Goal: Find specific page/section: Find specific page/section

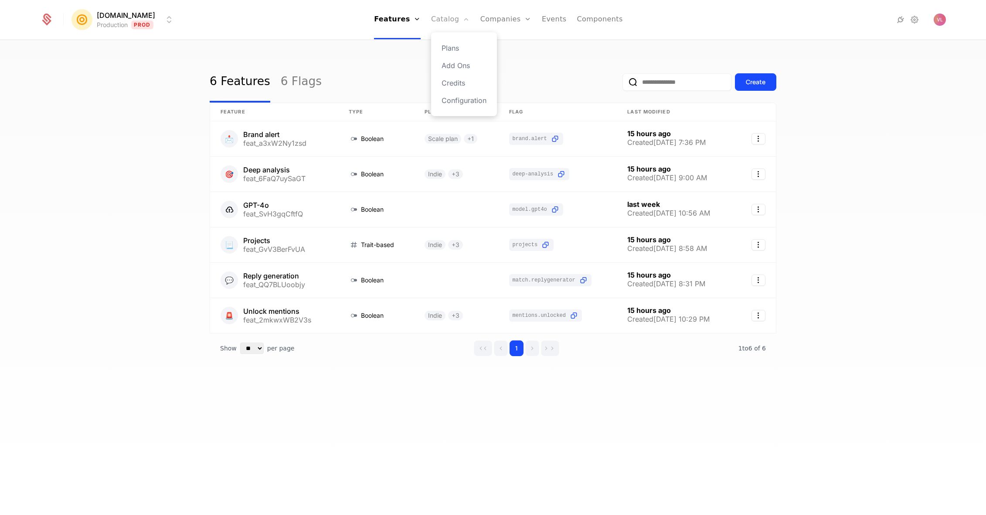
click at [443, 20] on link "Catalog" at bounding box center [450, 19] width 39 height 39
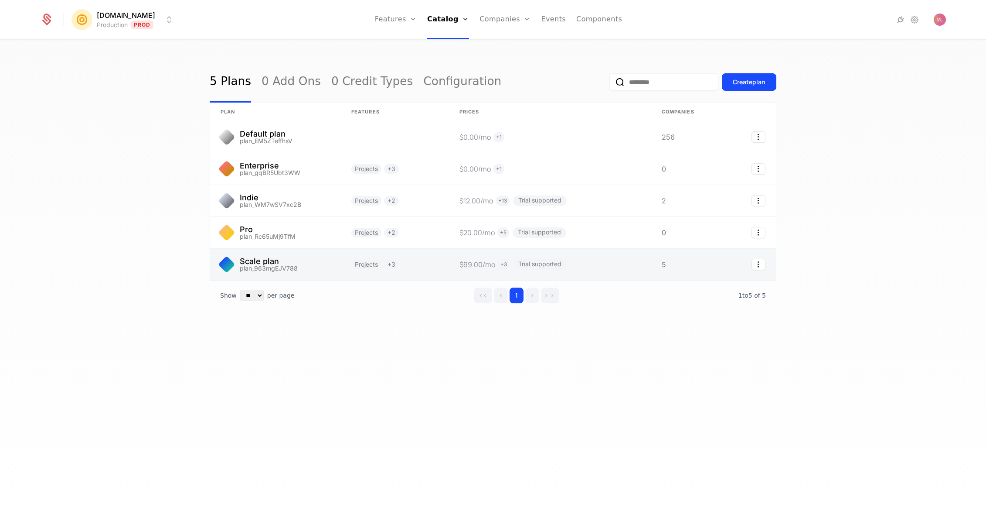
click at [290, 258] on link at bounding box center [275, 264] width 131 height 31
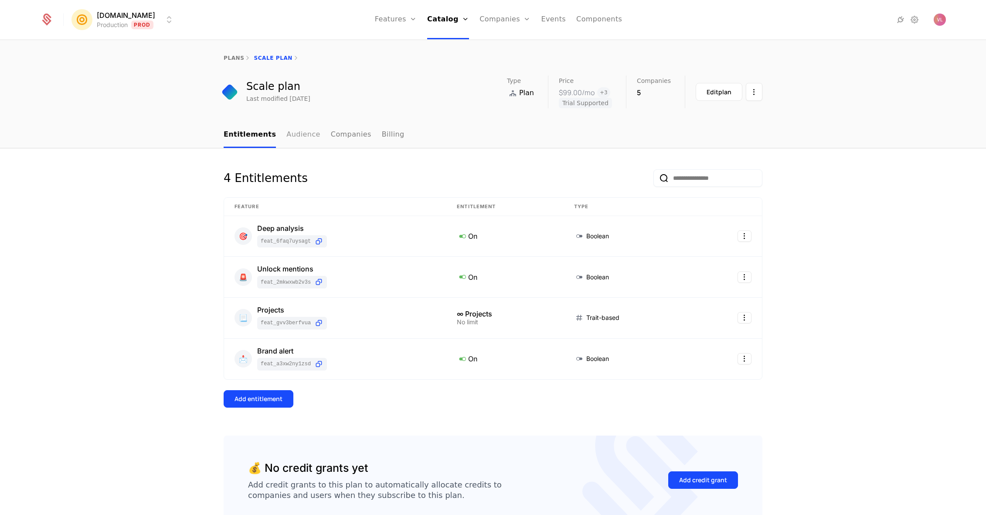
click at [286, 136] on link "Audience" at bounding box center [303, 135] width 34 height 26
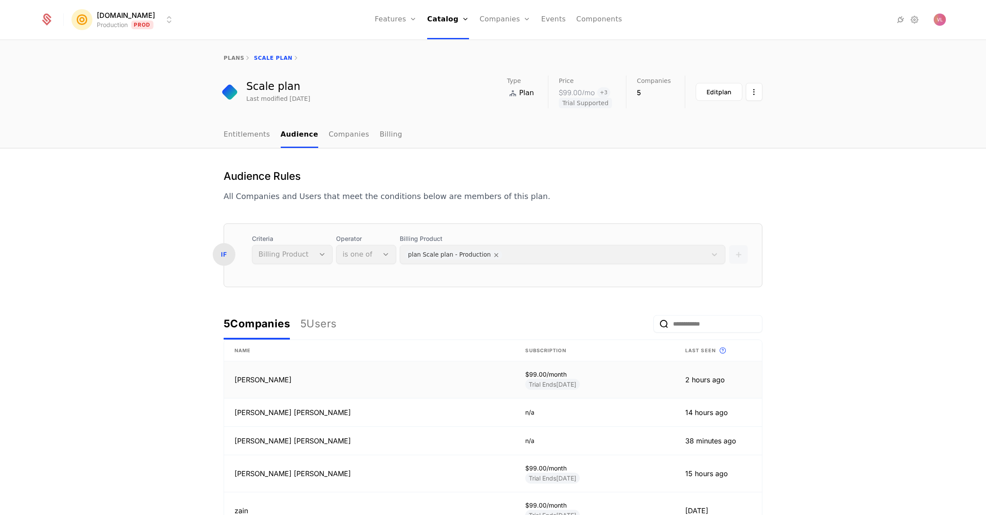
scroll to position [92, 0]
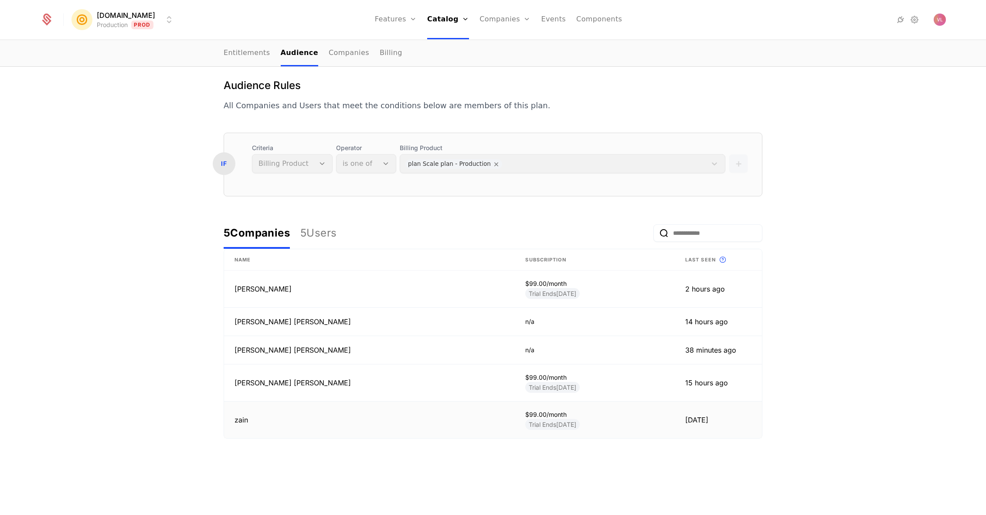
click at [280, 414] on td "zain" at bounding box center [369, 419] width 291 height 37
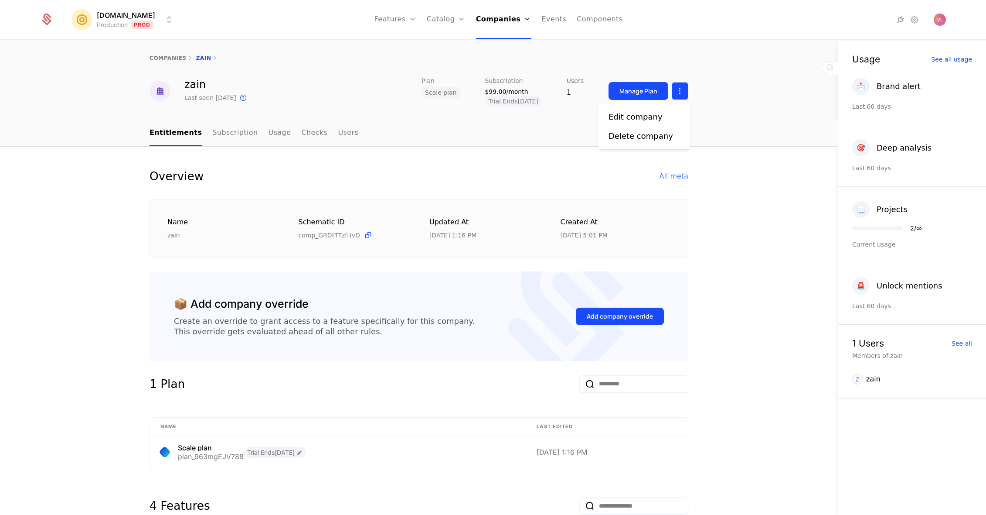
click at [680, 93] on html "[DOMAIN_NAME] Production Prod Features Features Flags Catalog Plans Add Ons Cre…" at bounding box center [493, 257] width 986 height 515
click at [670, 184] on html "[DOMAIN_NAME] Production Prod Features Features Flags Catalog Plans Add Ons Cre…" at bounding box center [493, 257] width 986 height 515
click at [669, 176] on div "All meta" at bounding box center [674, 176] width 29 height 10
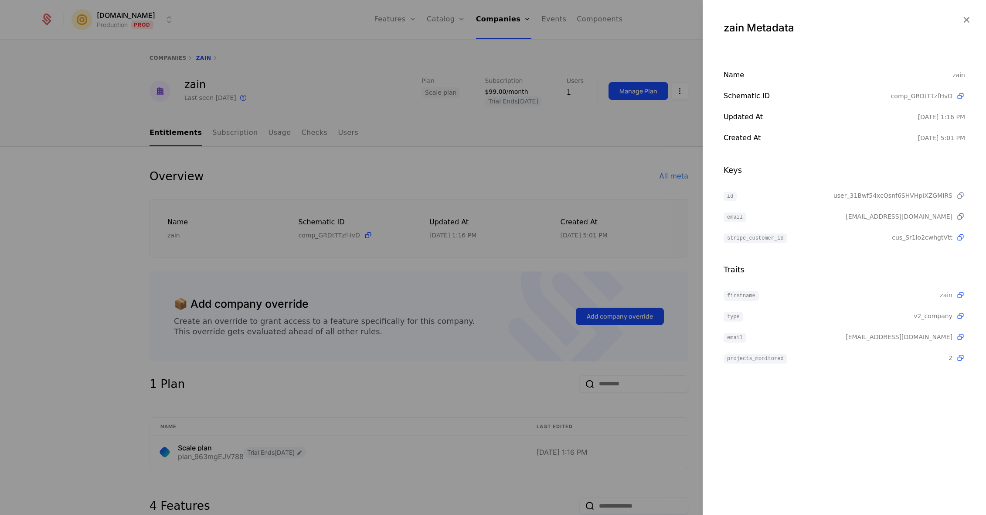
click at [959, 196] on icon at bounding box center [960, 195] width 9 height 9
